Goal: Obtain resource: Obtain resource

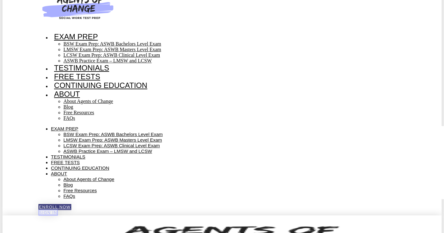
scroll to position [22, 0]
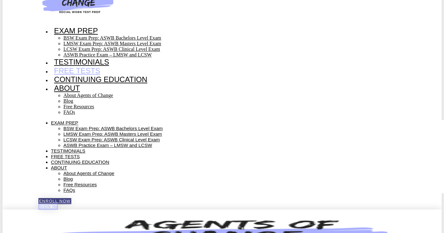
click at [60, 71] on link "Free Tests" at bounding box center [77, 71] width 52 height 8
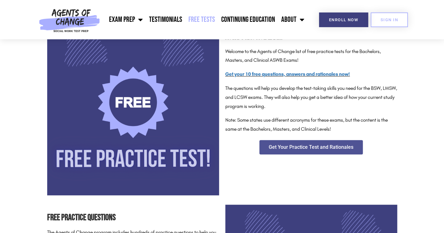
scroll to position [134, 0]
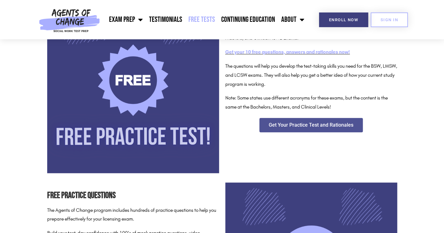
click at [283, 55] on link "Get your 10 free questions, answers and rationales now!" at bounding box center [287, 52] width 125 height 6
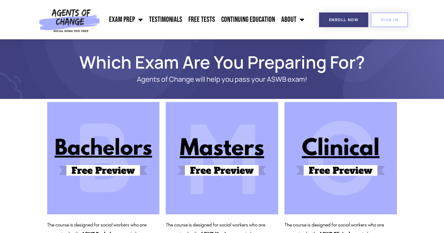
click at [286, 161] on img at bounding box center [340, 158] width 112 height 112
